Goal: Register for event/course

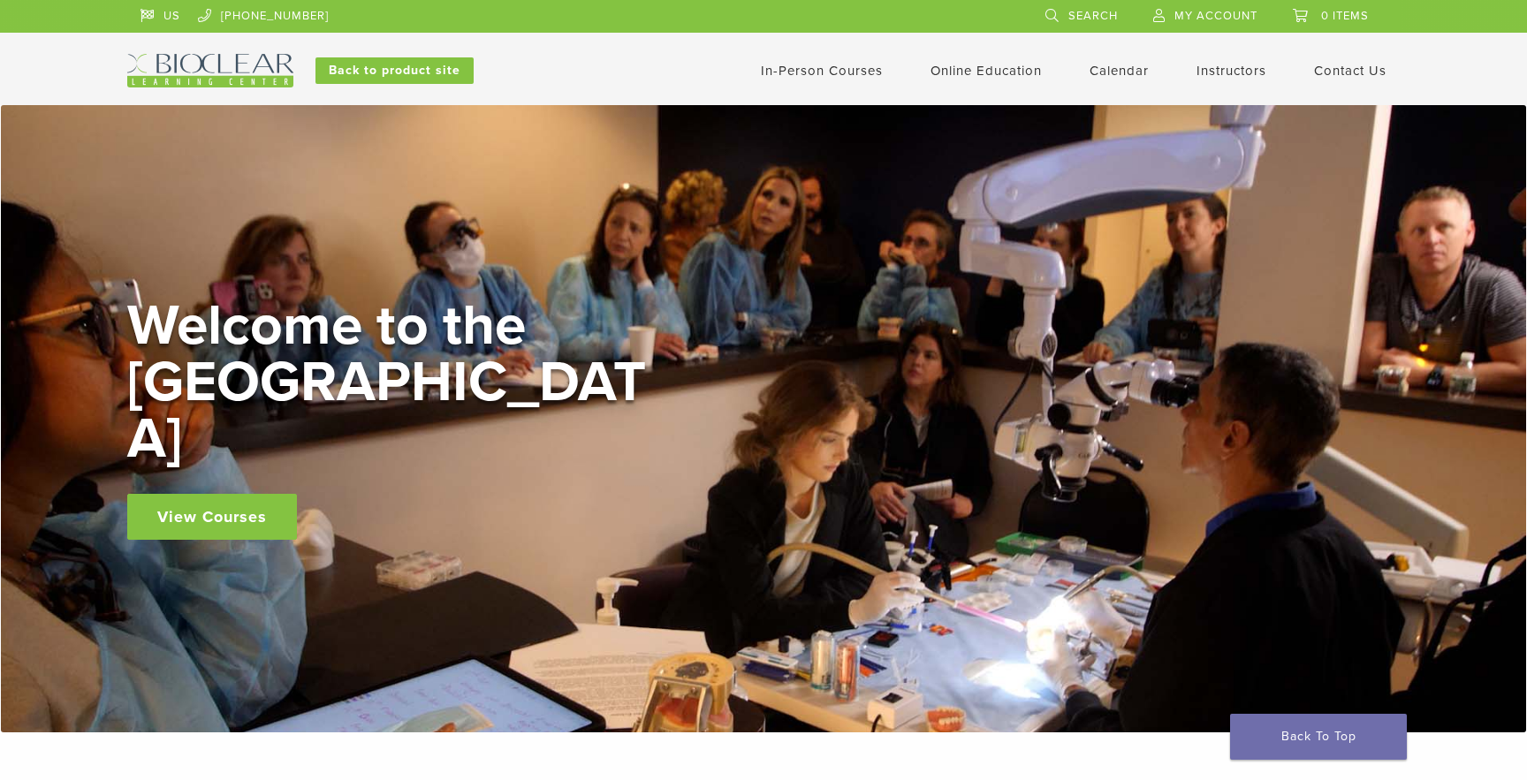
click at [838, 72] on link "In-Person Courses" at bounding box center [822, 71] width 122 height 16
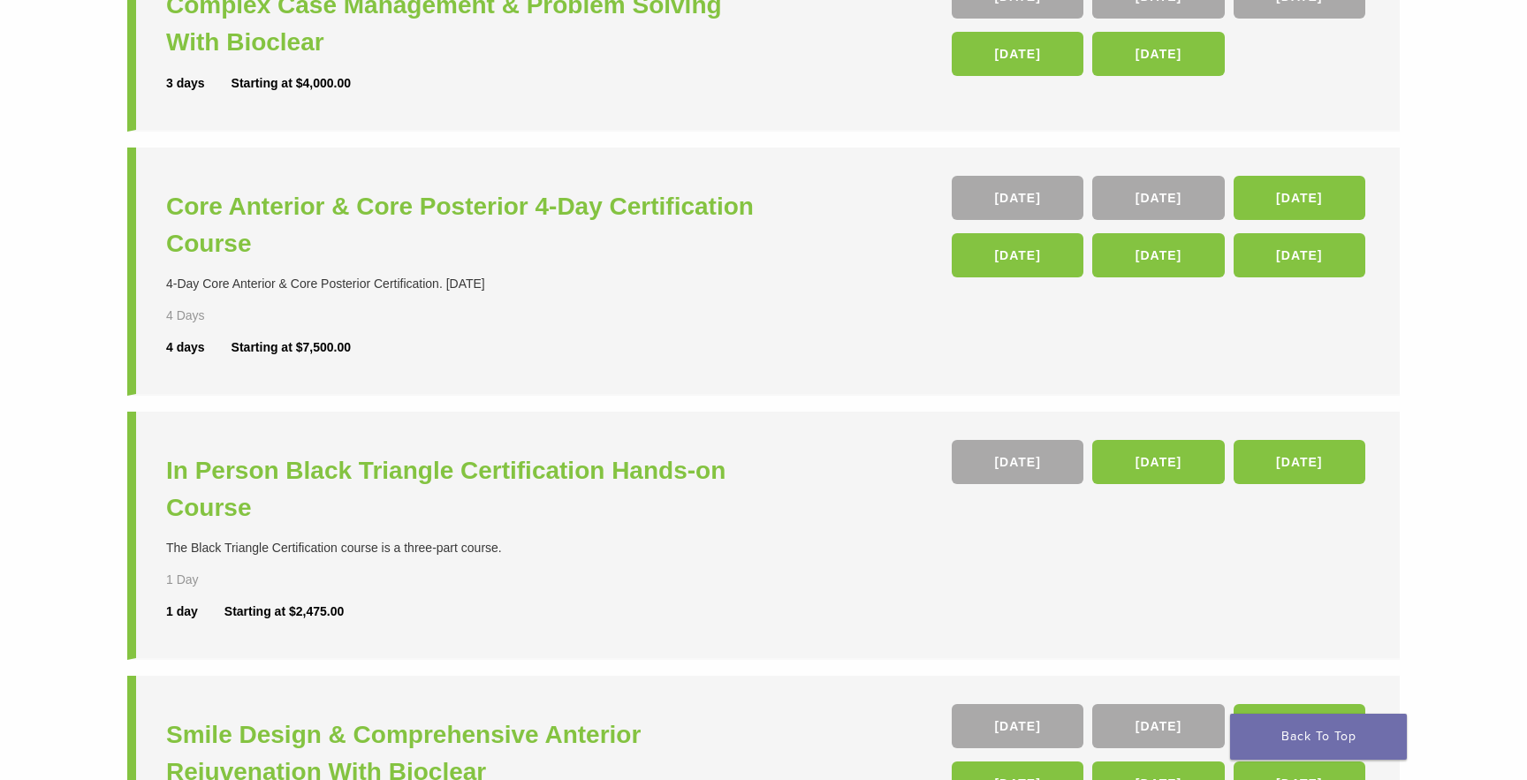
scroll to position [349, 0]
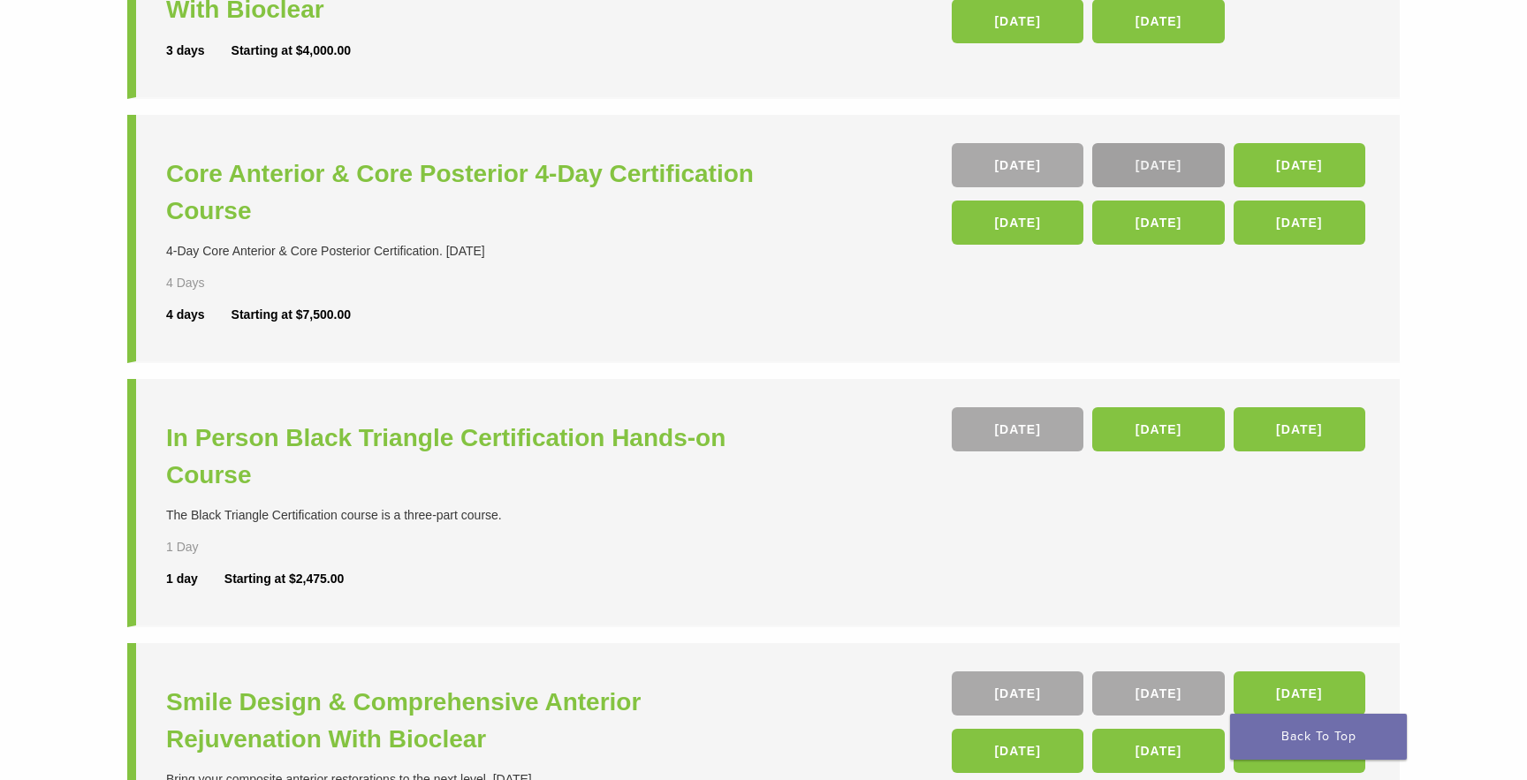
click at [1149, 164] on link "08 Oct" at bounding box center [1158, 165] width 132 height 44
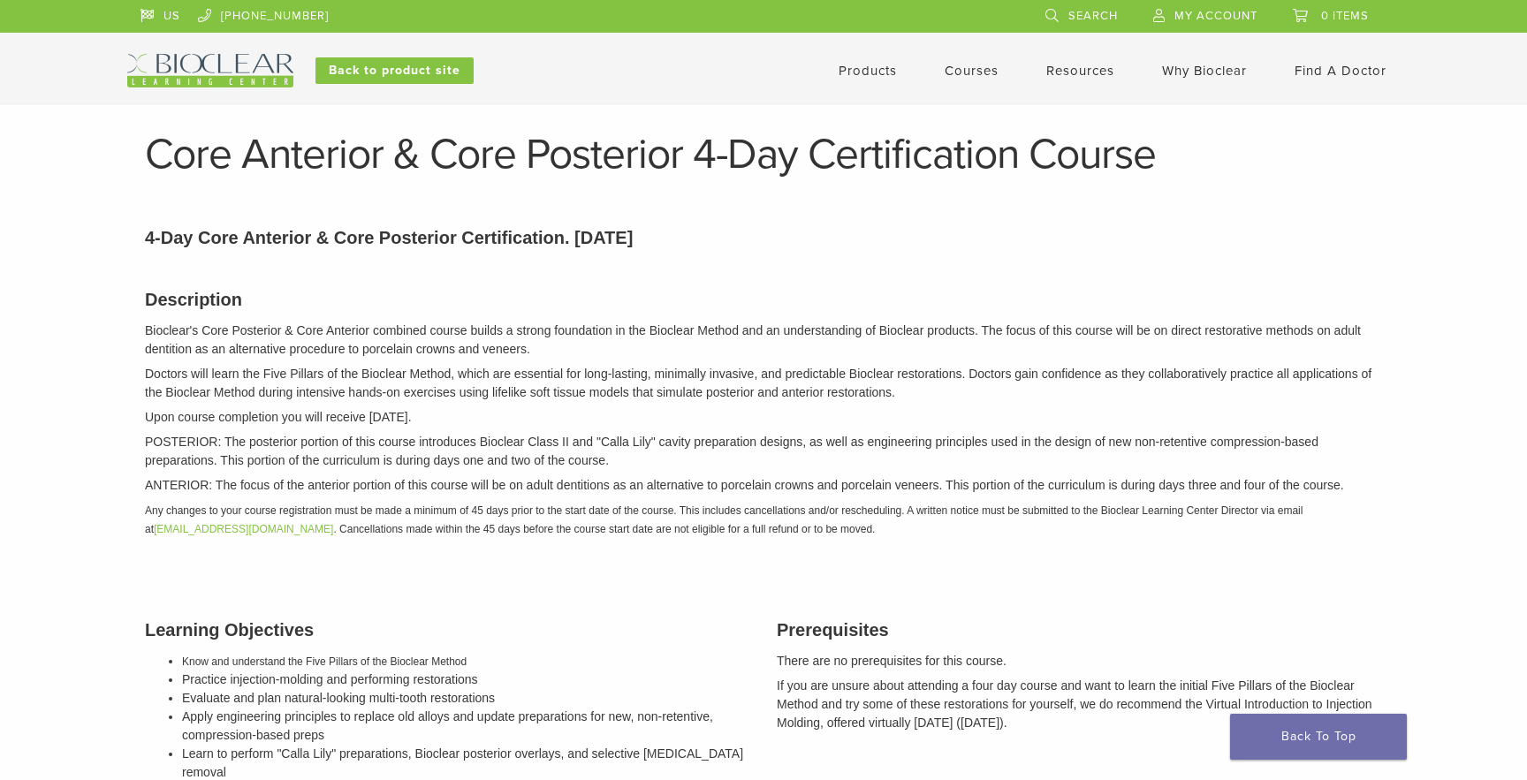
click at [976, 71] on link "Courses" at bounding box center [971, 71] width 54 height 16
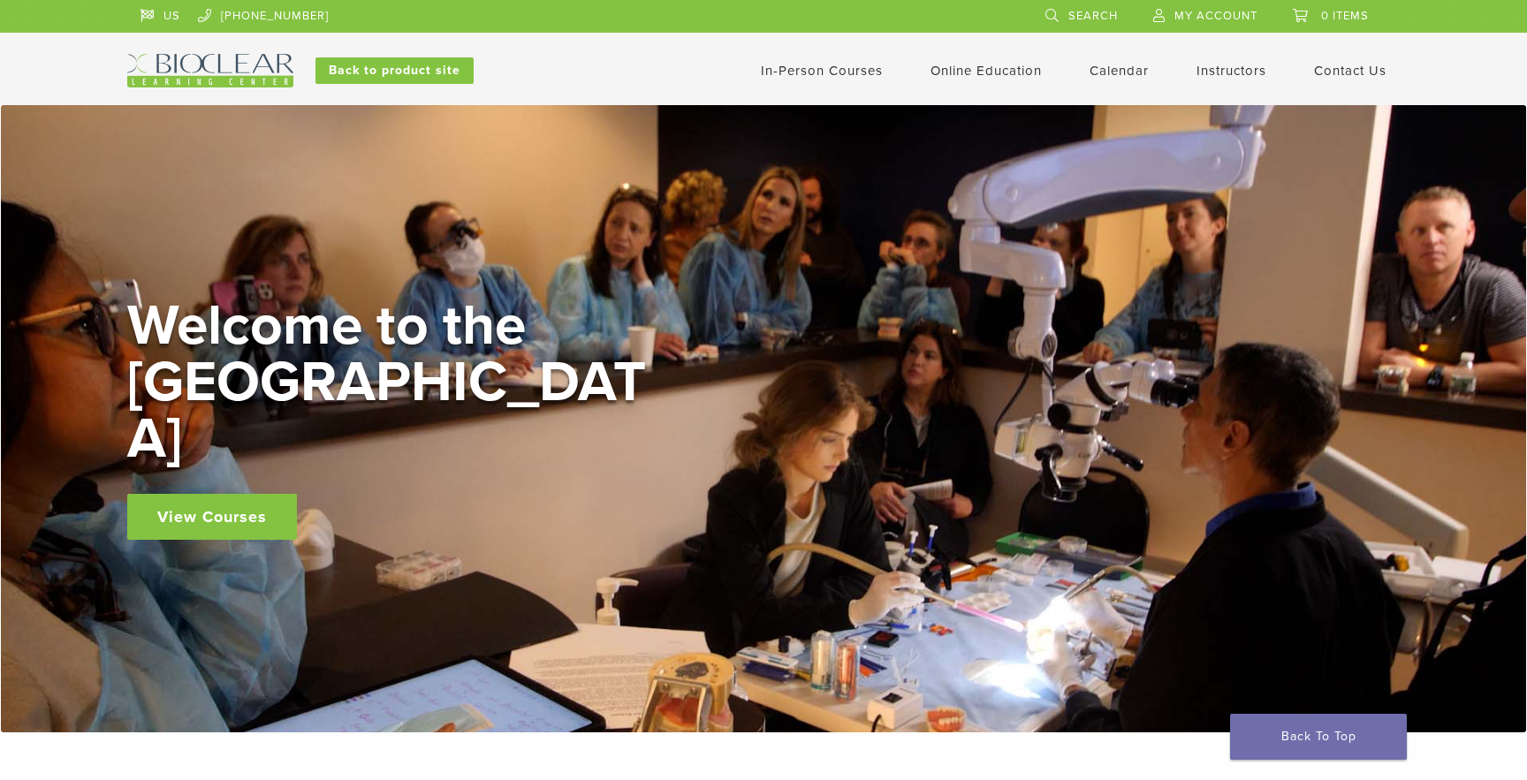
click at [807, 73] on link "In-Person Courses" at bounding box center [822, 71] width 122 height 16
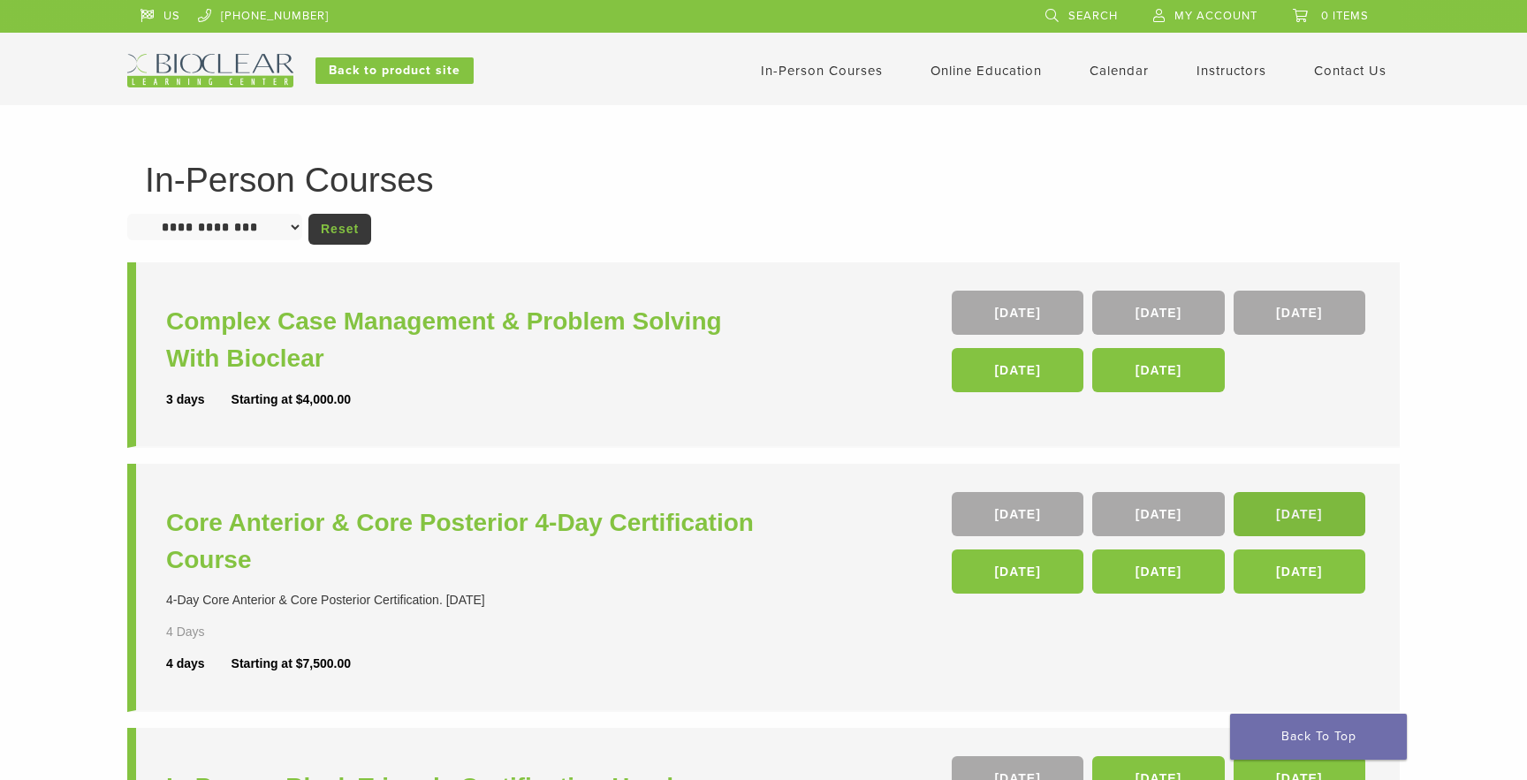
click at [1293, 511] on link "[DATE]" at bounding box center [1299, 514] width 132 height 44
click at [1168, 513] on link "[DATE]" at bounding box center [1158, 514] width 132 height 44
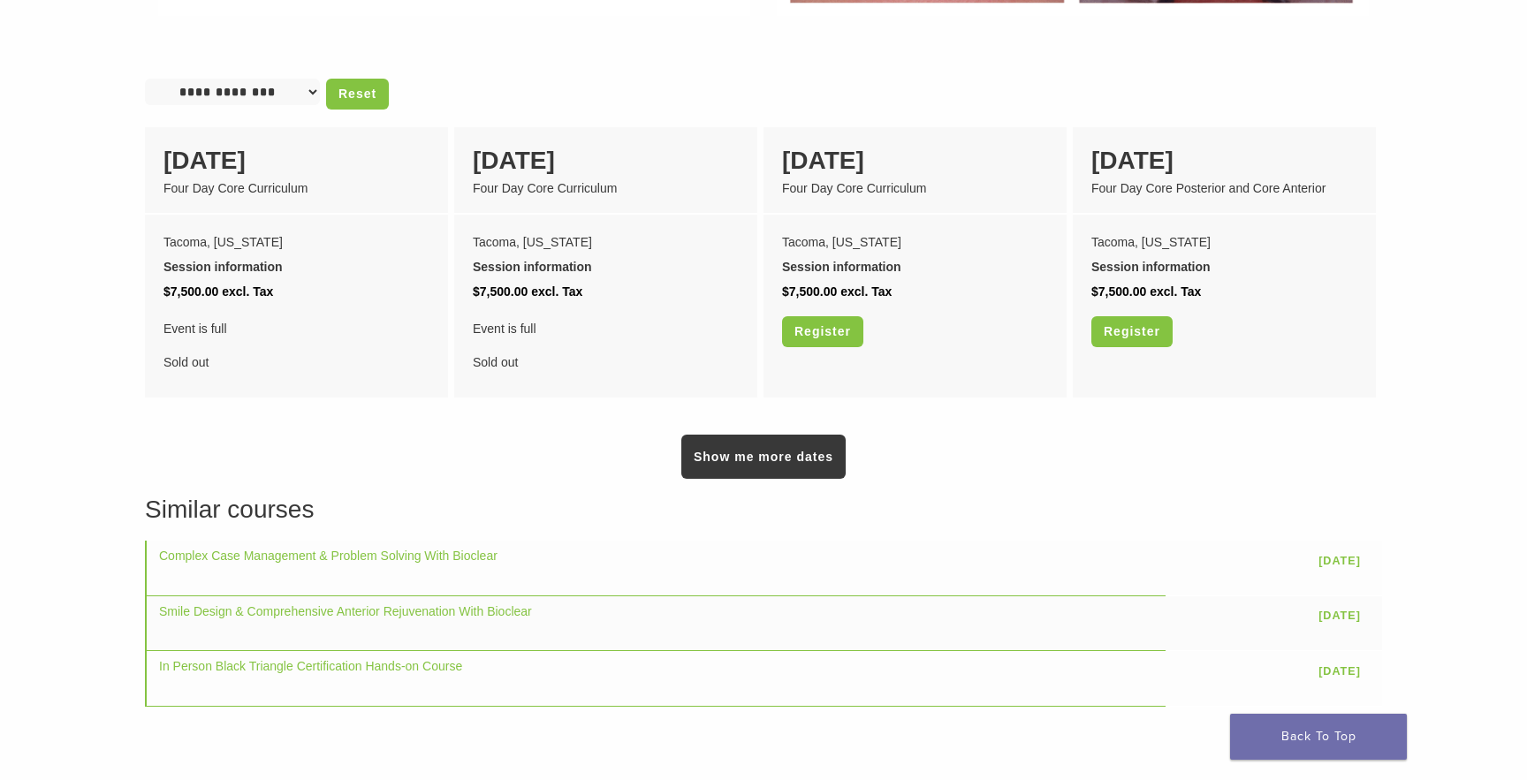
scroll to position [1469, 0]
